Goal: Information Seeking & Learning: Learn about a topic

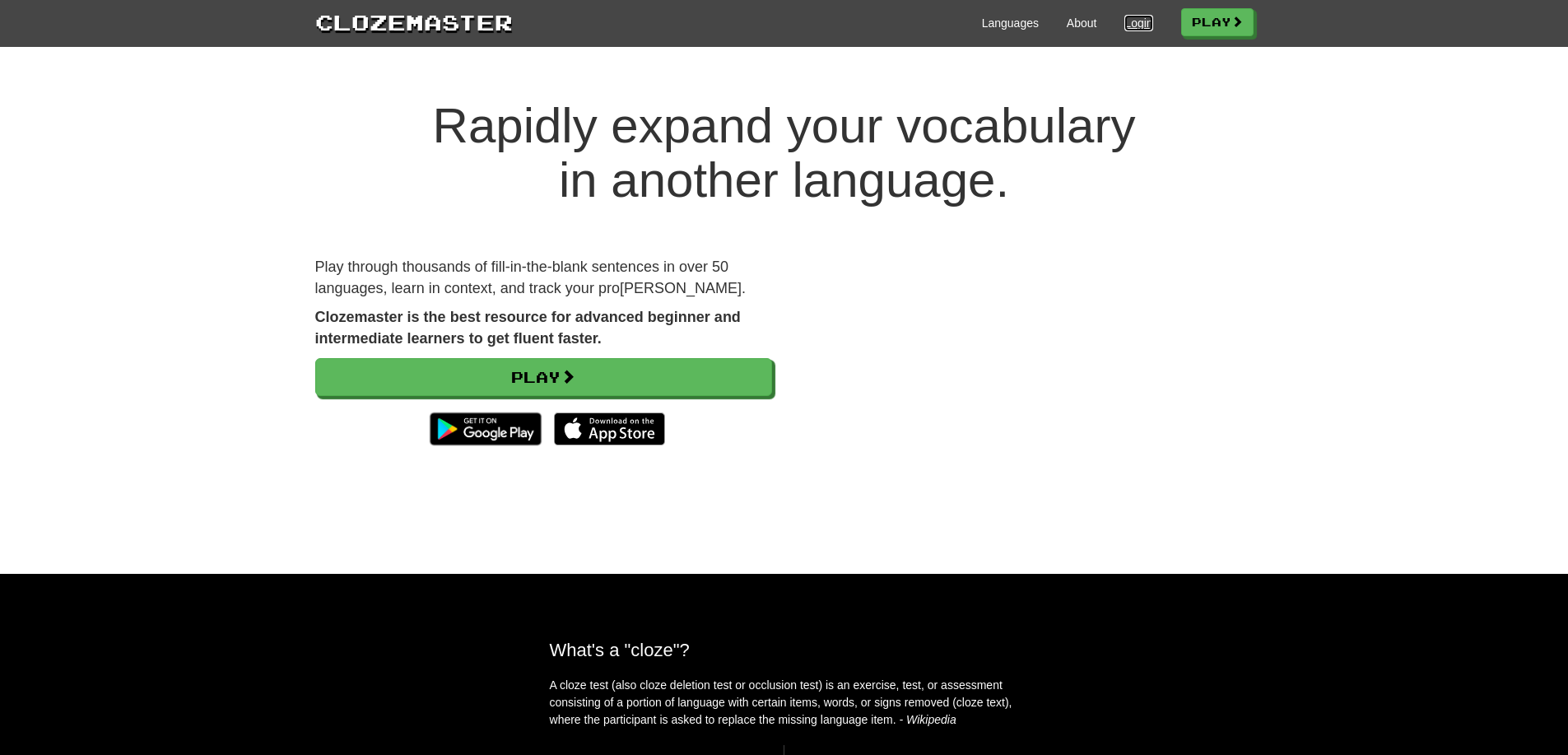
click at [1136, 27] on link "Login" at bounding box center [1139, 23] width 28 height 17
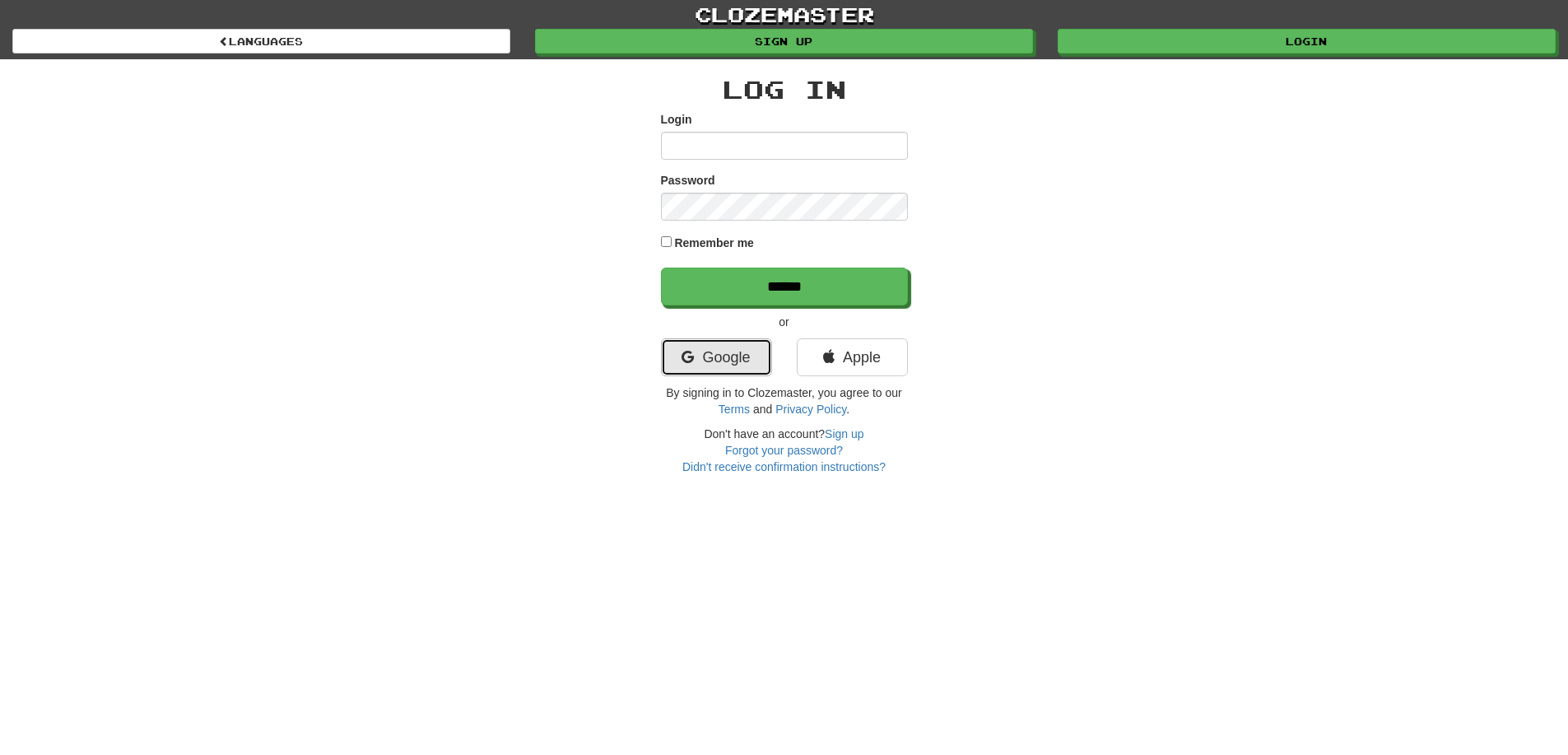
click at [725, 350] on link "Google" at bounding box center [716, 357] width 111 height 38
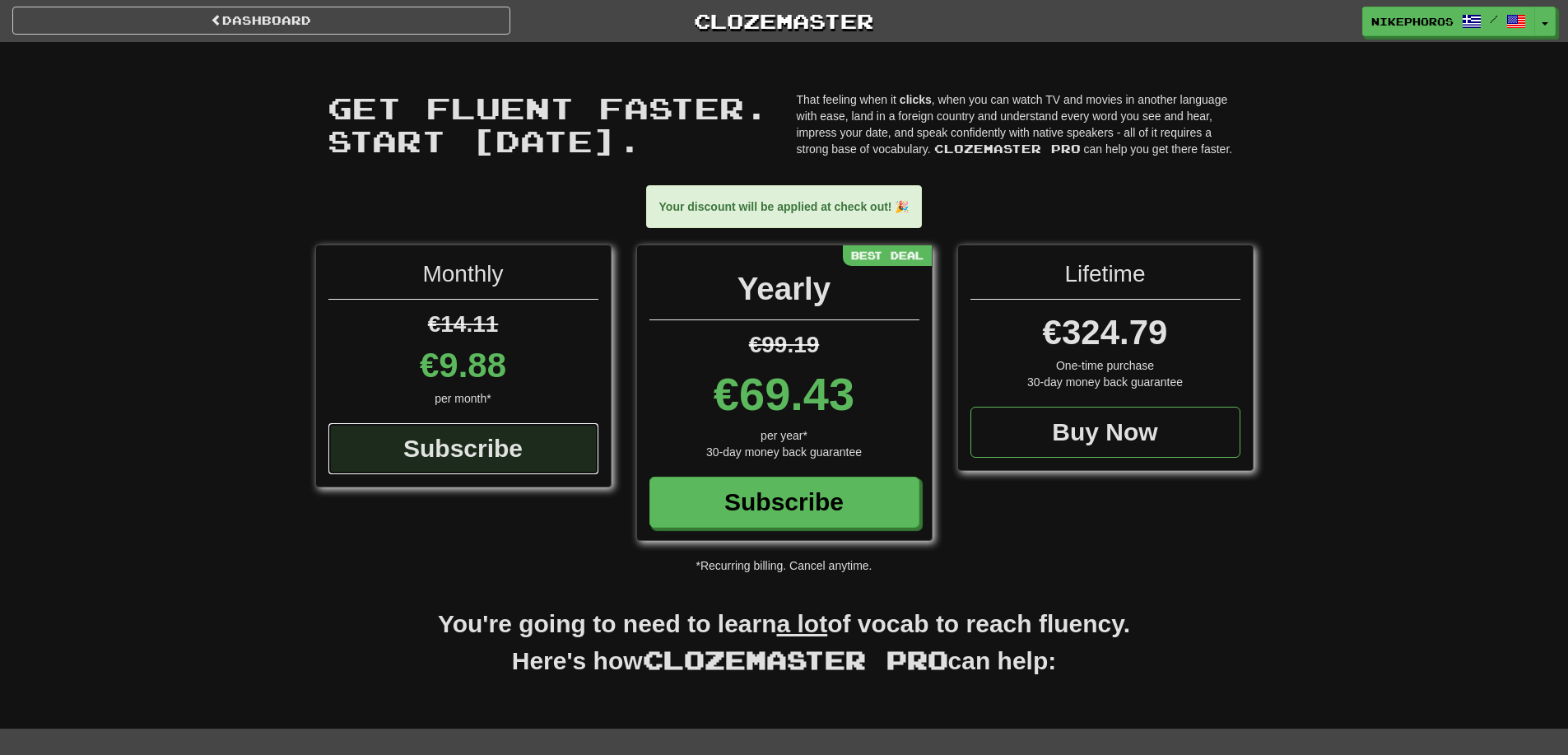
click at [473, 446] on div "Subscribe" at bounding box center [463, 449] width 270 height 51
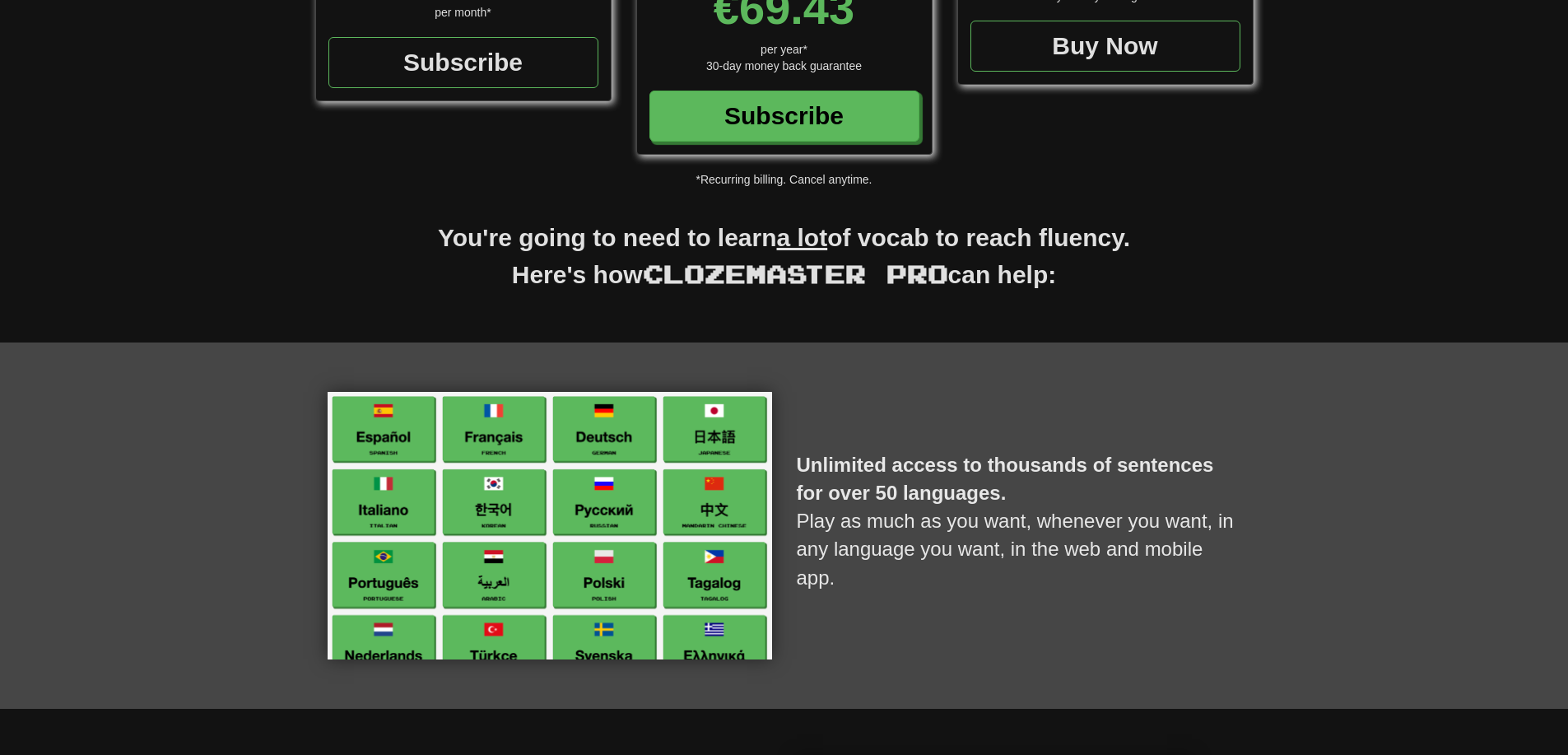
scroll to position [412, 0]
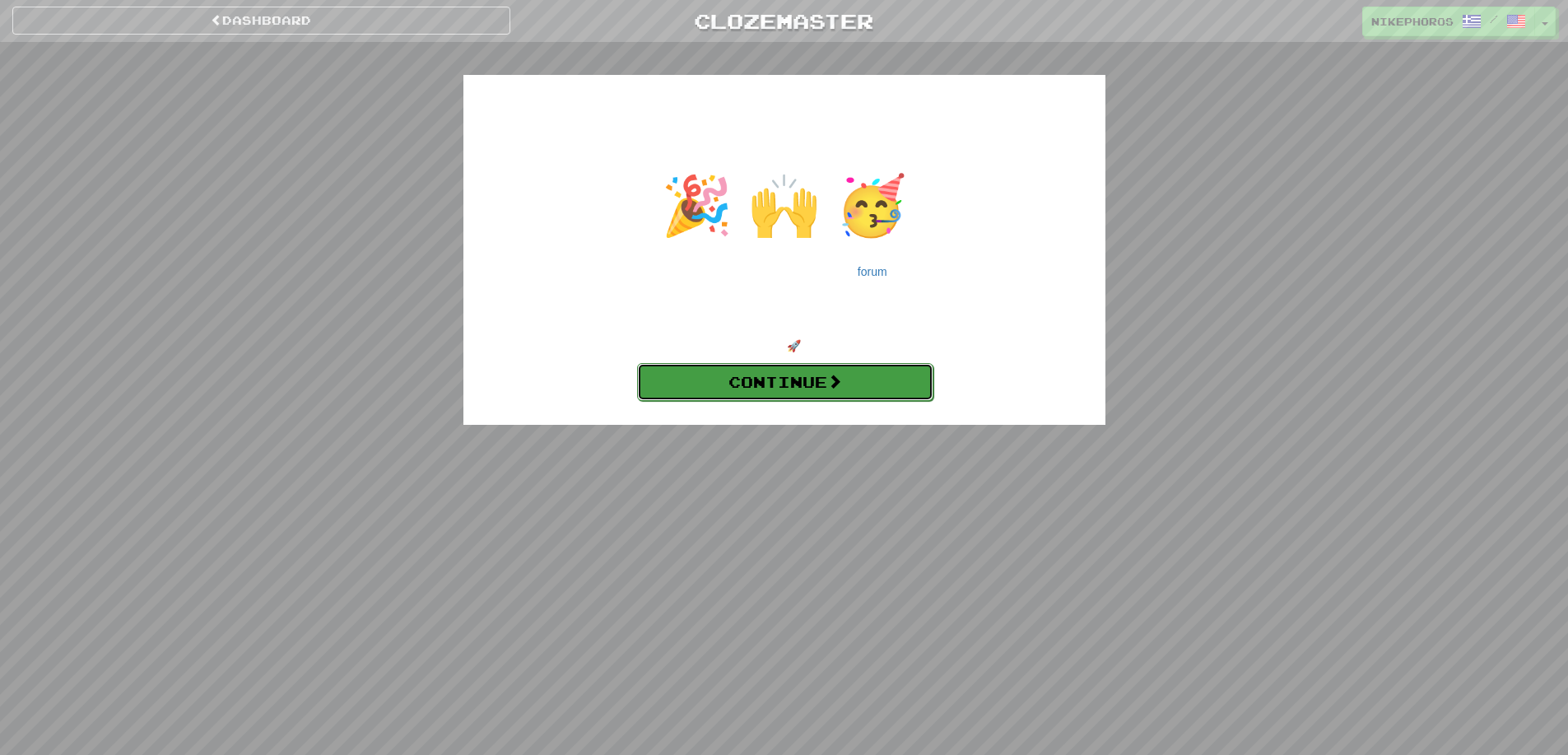
click at [725, 388] on link "Continue" at bounding box center [785, 382] width 296 height 38
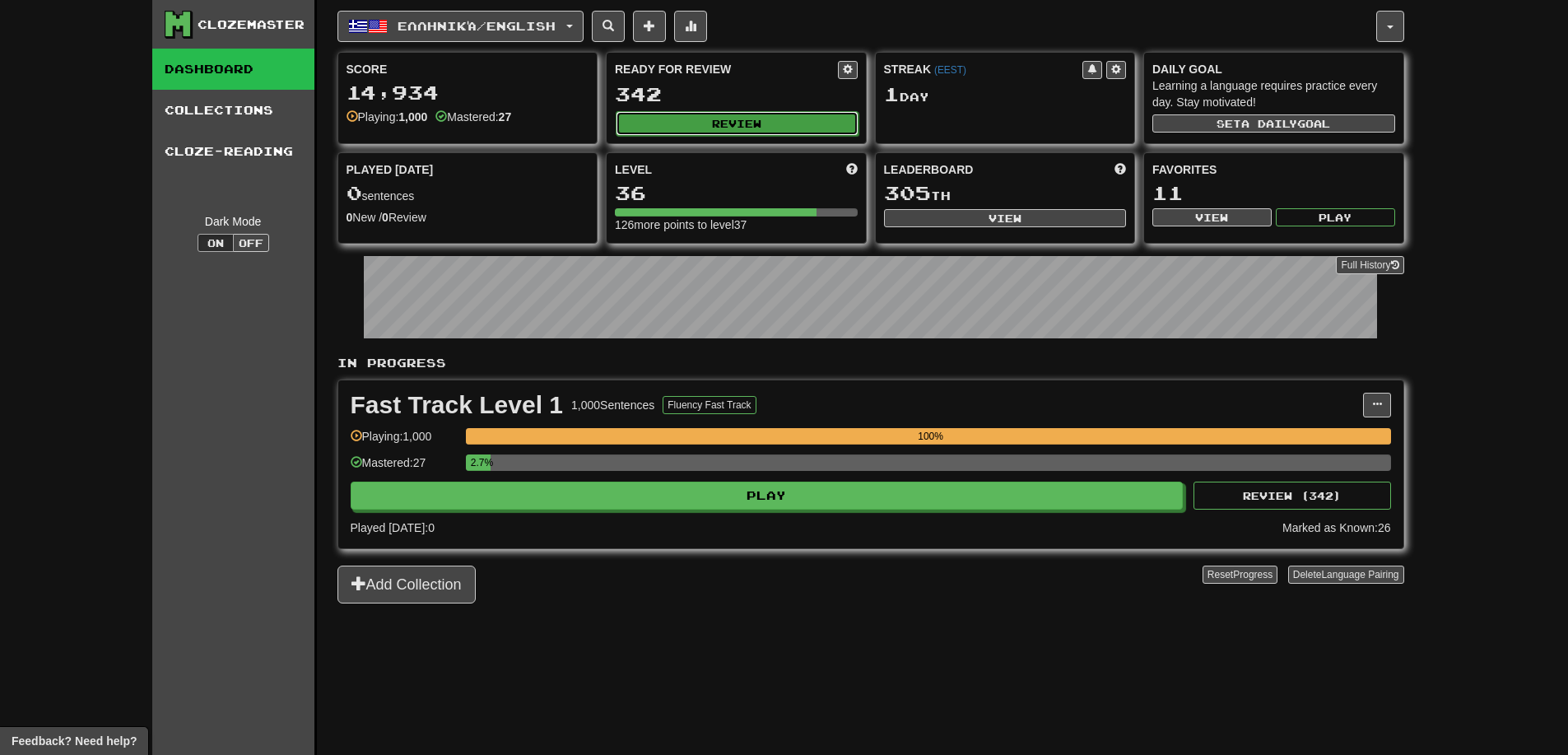
click at [764, 129] on button "Review" at bounding box center [738, 123] width 243 height 24
select select "**"
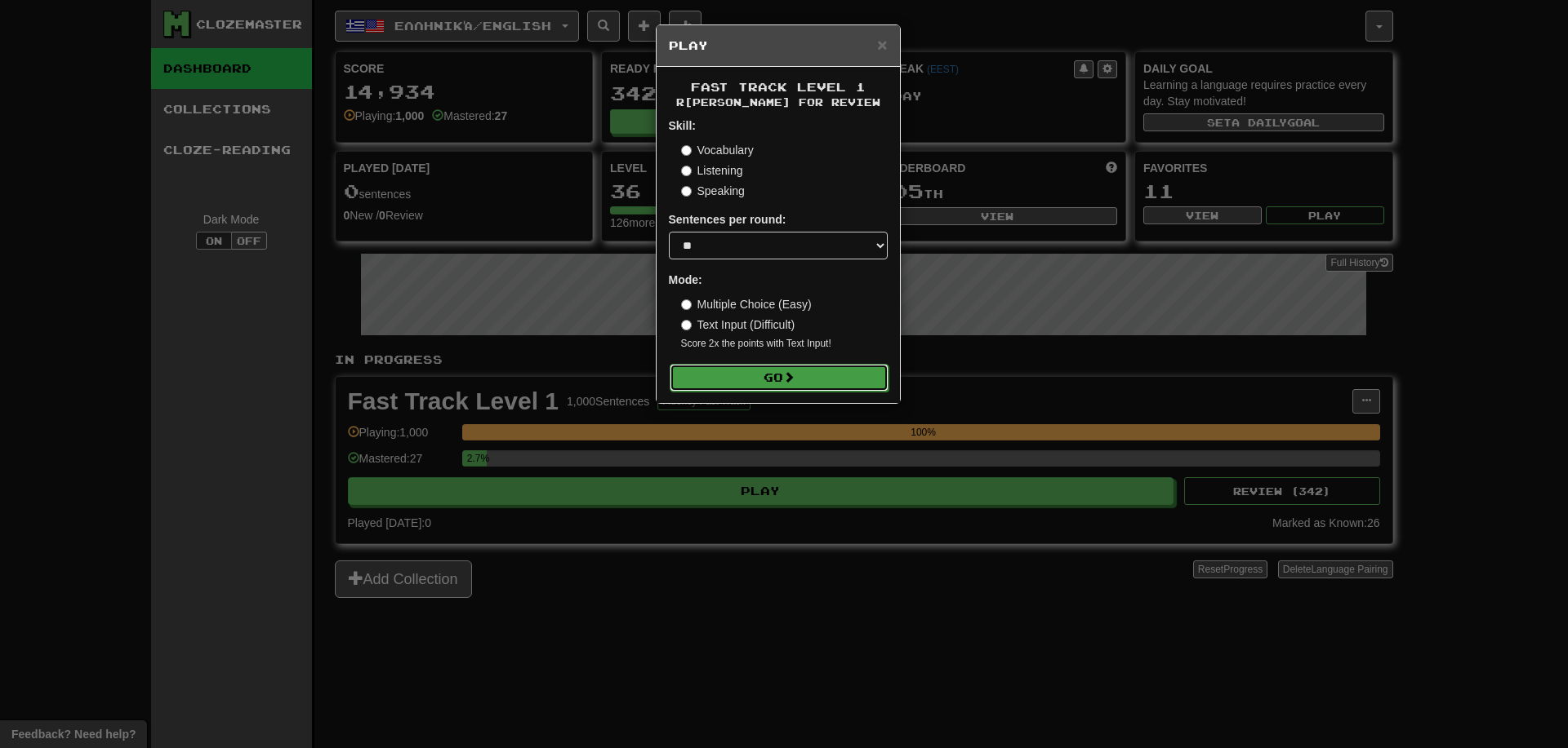
click at [784, 387] on button "Go" at bounding box center [779, 378] width 219 height 28
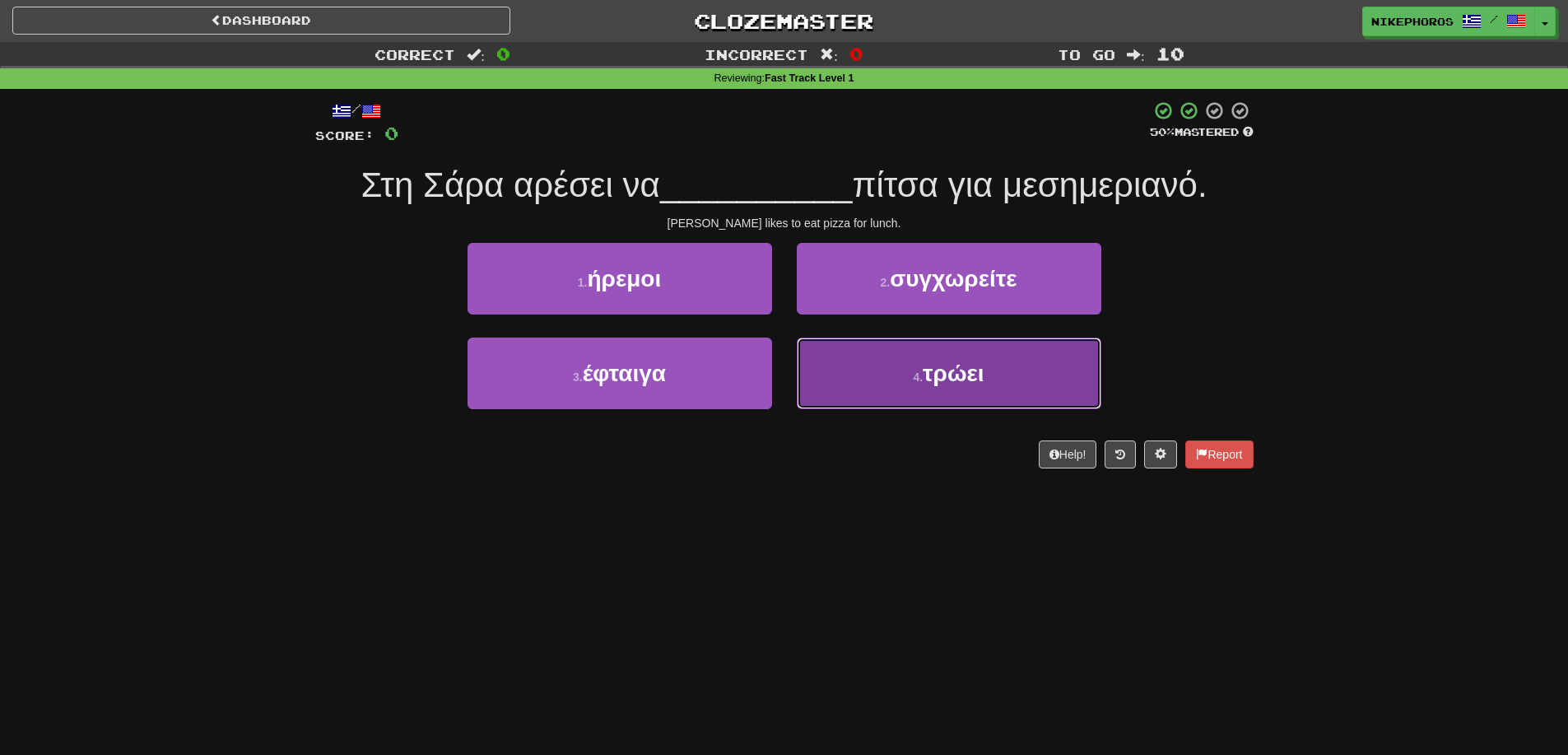
click at [942, 367] on span "τρώει" at bounding box center [954, 373] width 62 height 25
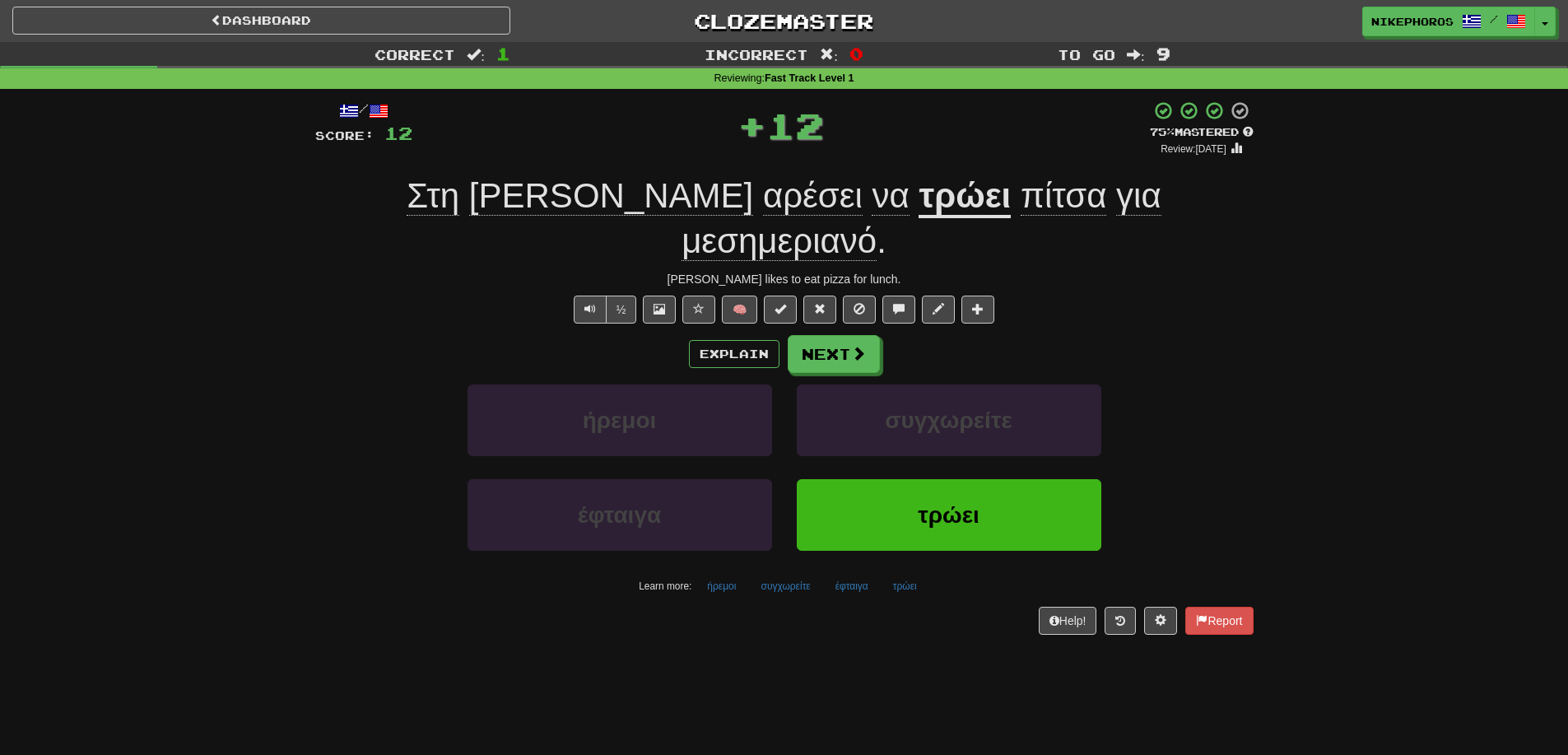
click at [1325, 354] on div "Correct : 1 Incorrect : 0 To go : 9 Reviewing : Fast Track Level 1 / Score: 12 …" at bounding box center [784, 350] width 1568 height 617
